Goal: Go to known website: Access a specific website the user already knows

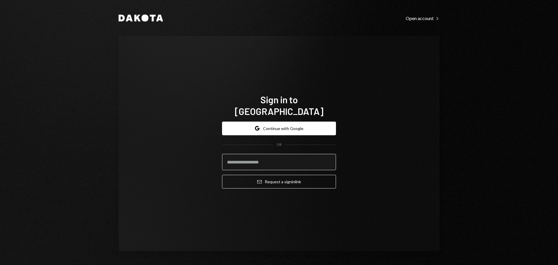
click at [274, 160] on input "email" at bounding box center [279, 162] width 114 height 16
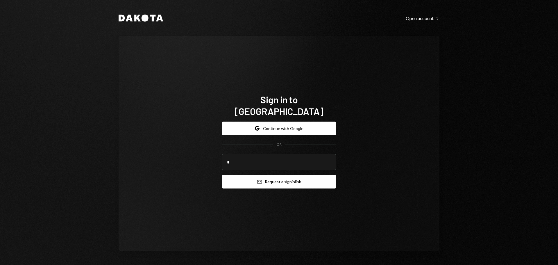
type input "**********"
click at [278, 175] on button "Email Request a sign in link" at bounding box center [279, 182] width 114 height 14
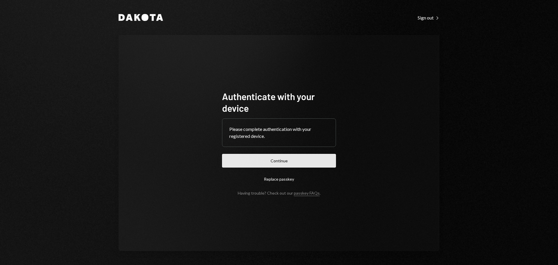
click at [284, 161] on button "Continue" at bounding box center [279, 161] width 114 height 14
